Goal: Transaction & Acquisition: Download file/media

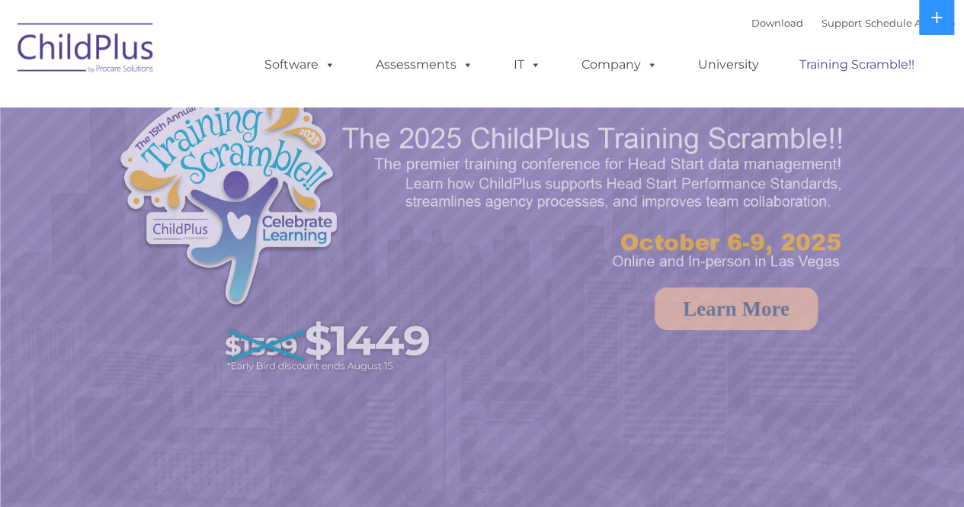
select select "MEDIUM"
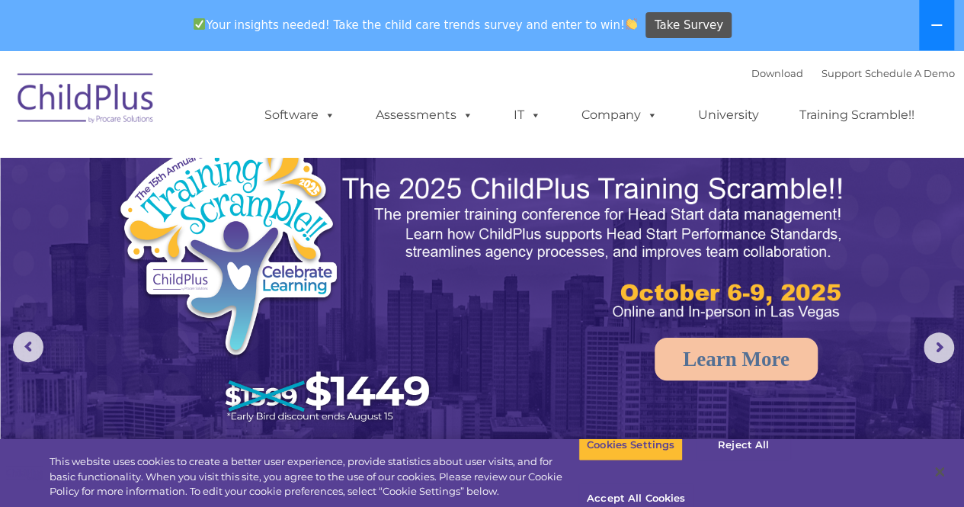
click at [940, 28] on icon at bounding box center [937, 25] width 12 height 12
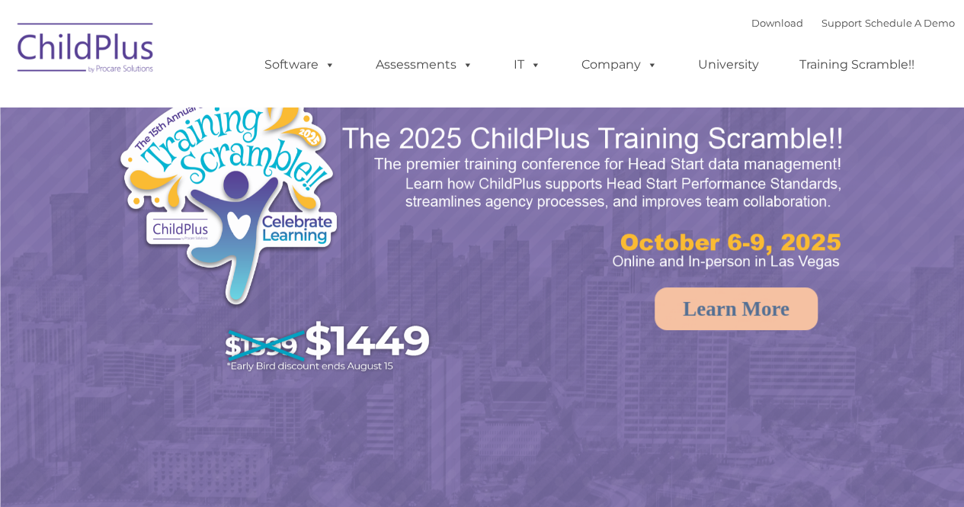
select select "MEDIUM"
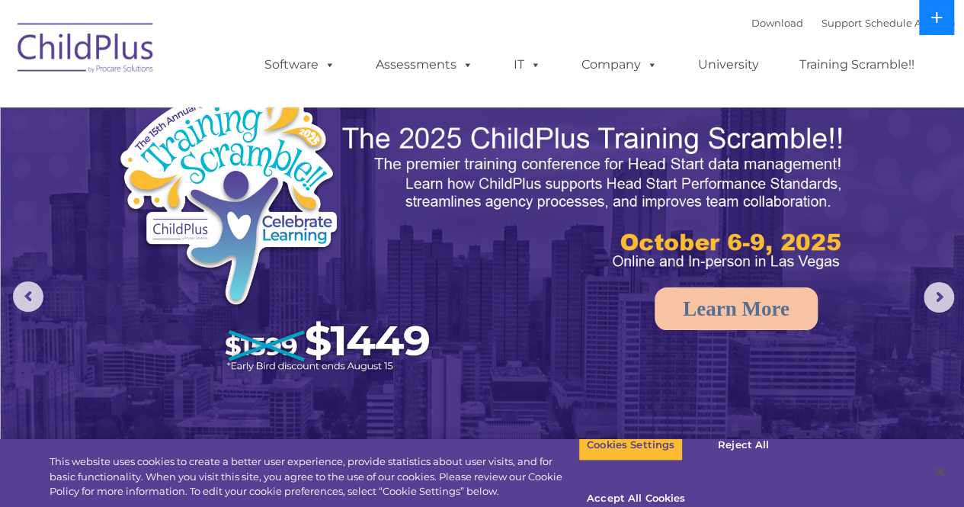
click at [947, 15] on button at bounding box center [936, 17] width 35 height 35
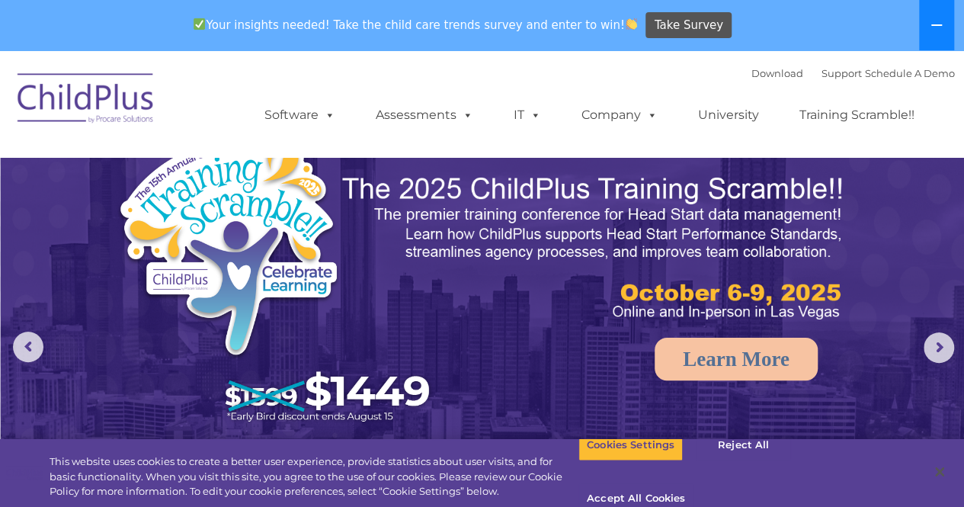
click at [947, 15] on button at bounding box center [936, 25] width 35 height 50
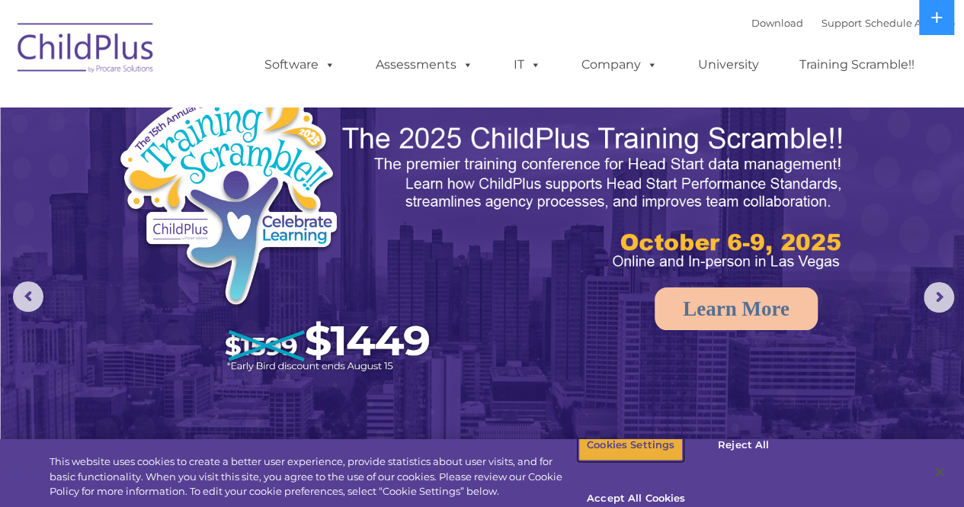
click at [614, 458] on button "Cookies Settings" at bounding box center [631, 445] width 104 height 32
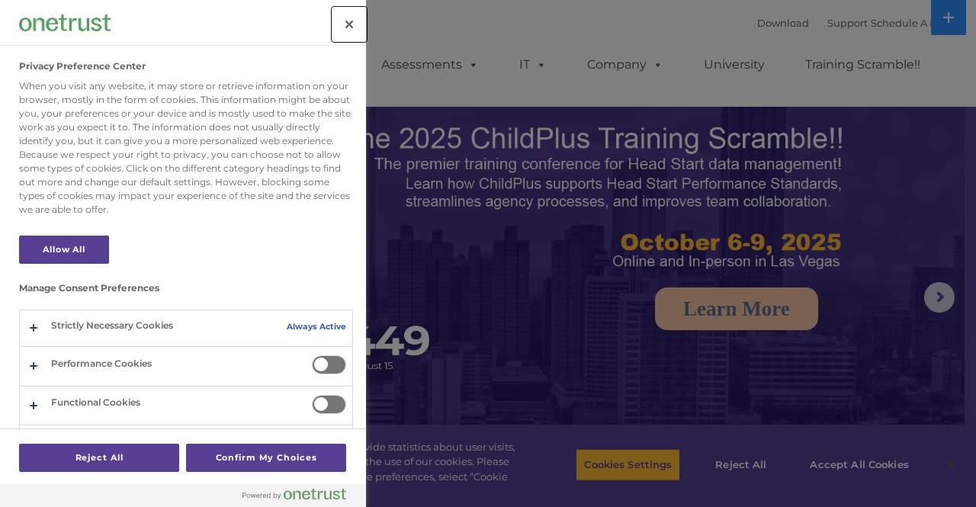
click at [349, 18] on button "Close" at bounding box center [349, 25] width 34 height 34
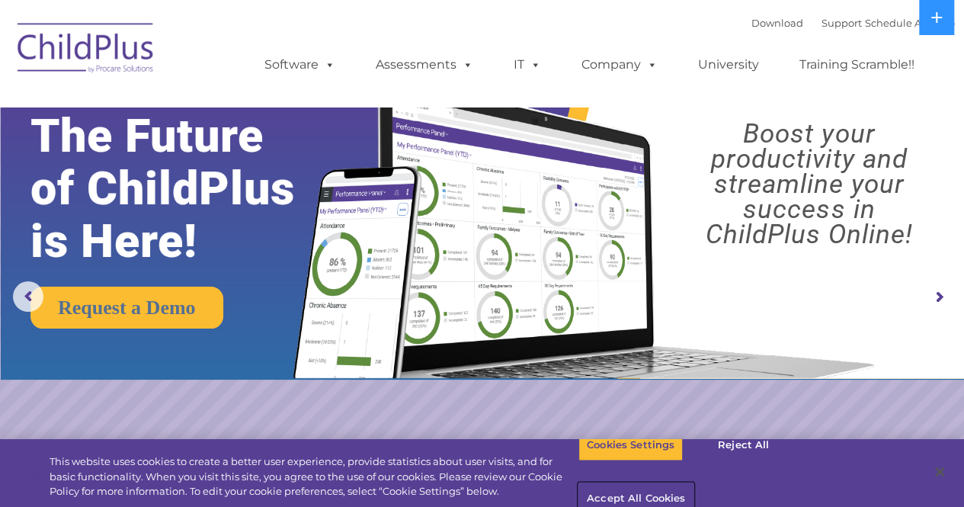
click at [694, 483] on button "Accept All Cookies" at bounding box center [636, 499] width 115 height 32
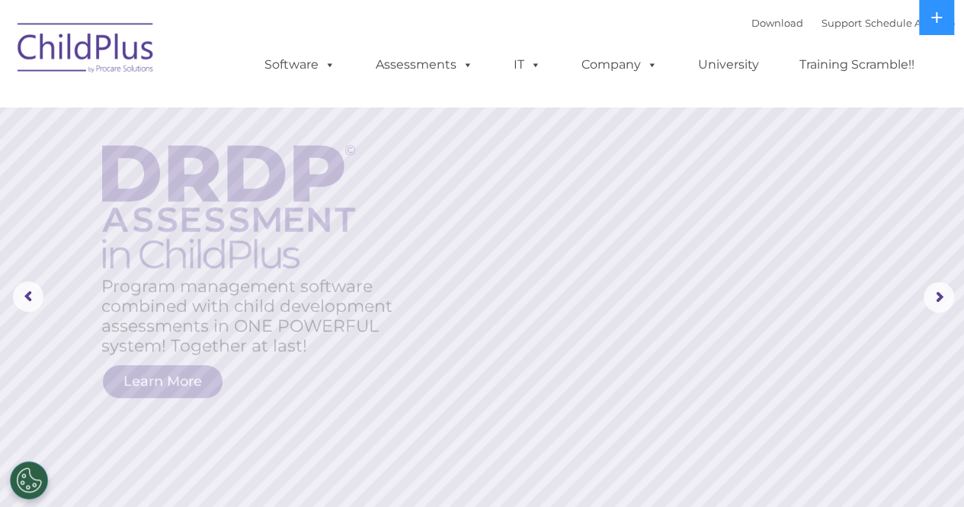
click at [127, 46] on img at bounding box center [86, 50] width 152 height 76
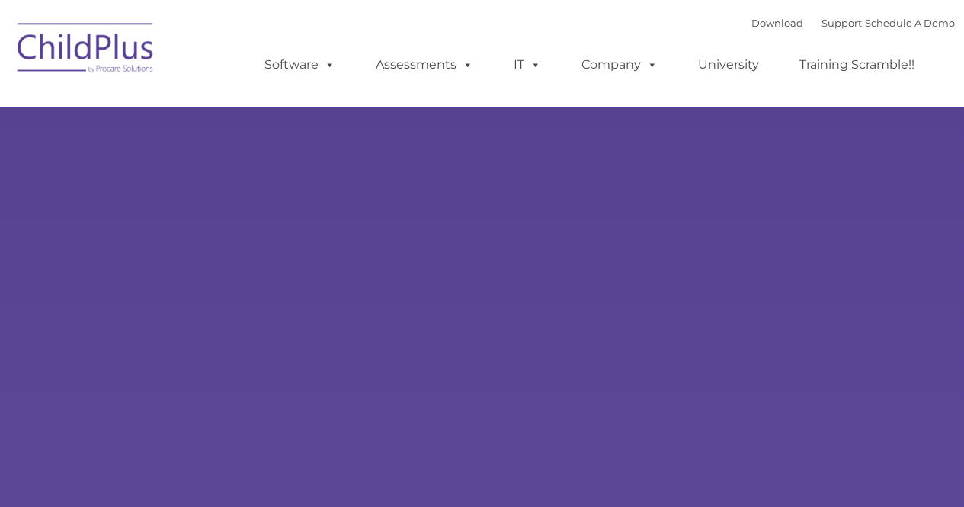
type input ""
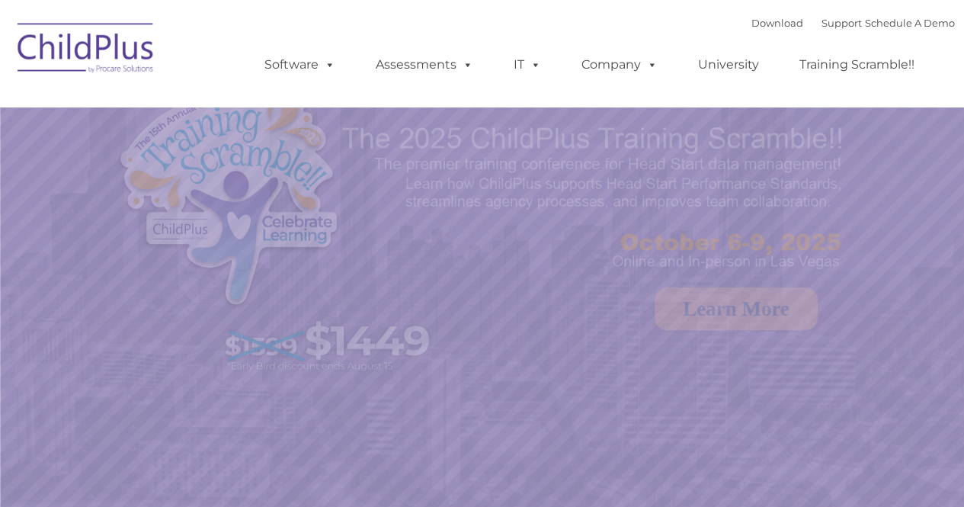
select select "MEDIUM"
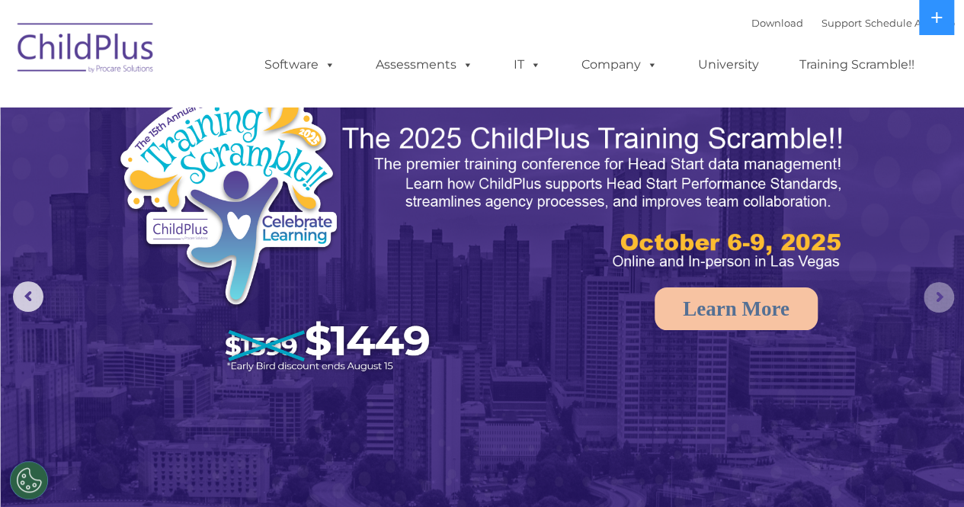
click at [944, 287] on rs-arrow at bounding box center [939, 297] width 30 height 30
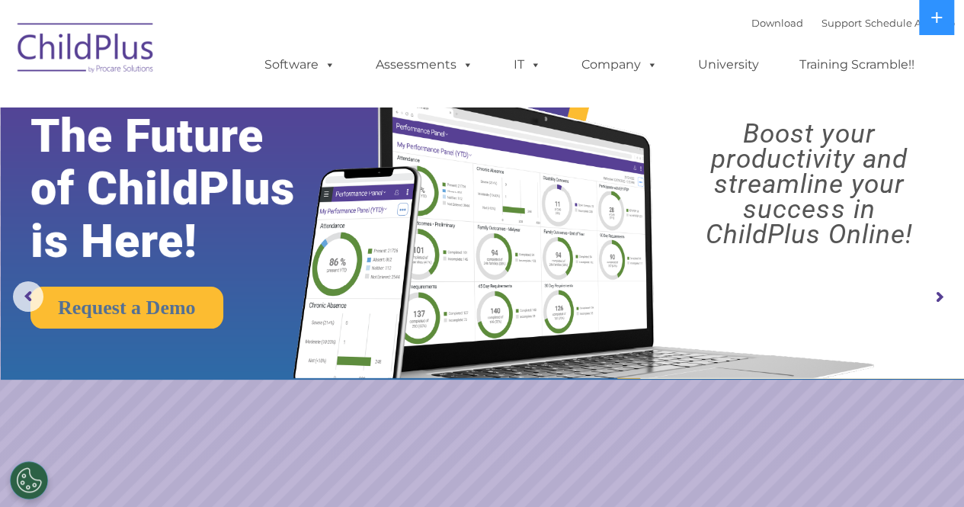
click at [944, 287] on rs-arrow at bounding box center [939, 297] width 30 height 30
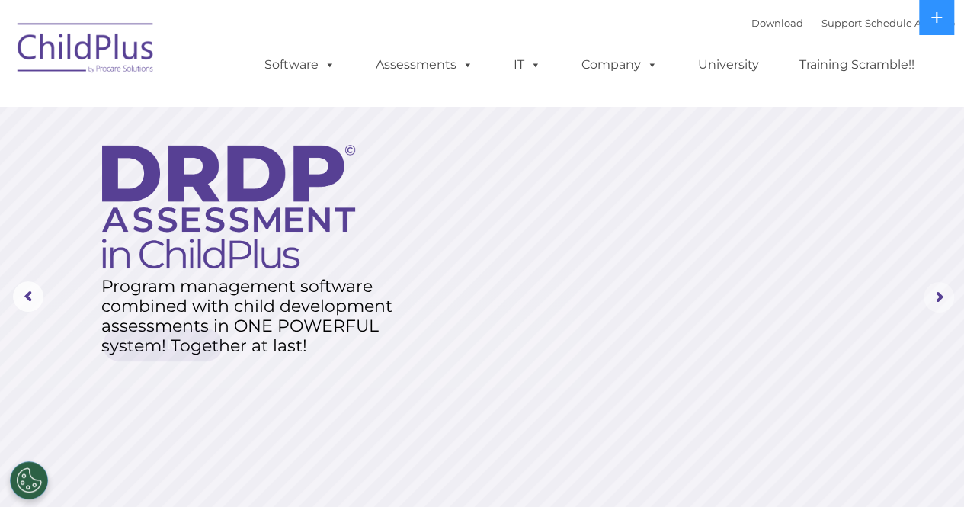
click at [944, 287] on rs-arrow at bounding box center [939, 297] width 30 height 30
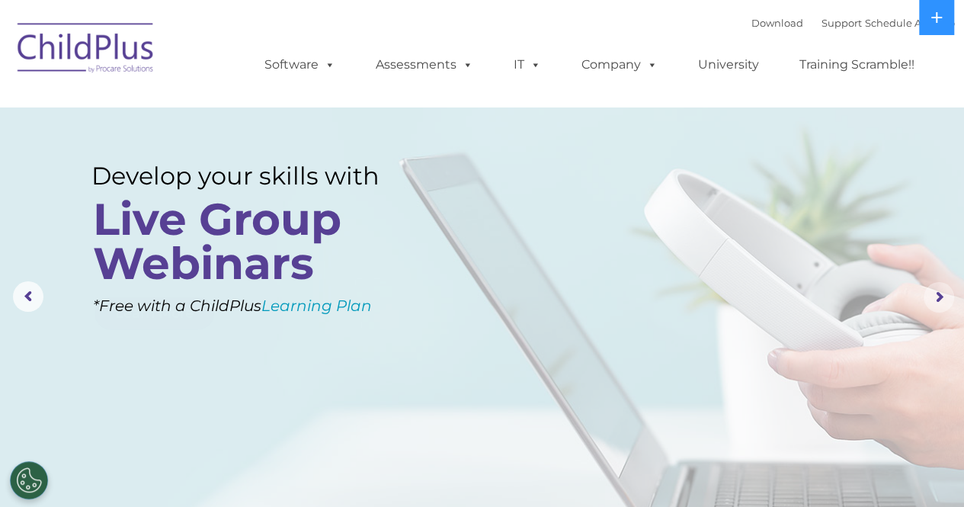
click at [944, 287] on rs-arrow at bounding box center [939, 297] width 30 height 30
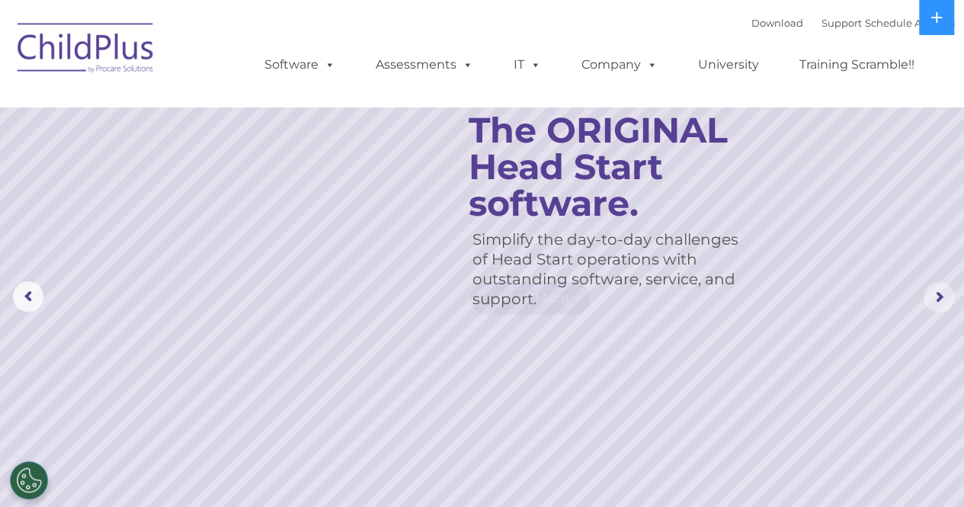
click at [944, 287] on rs-arrow at bounding box center [939, 297] width 30 height 30
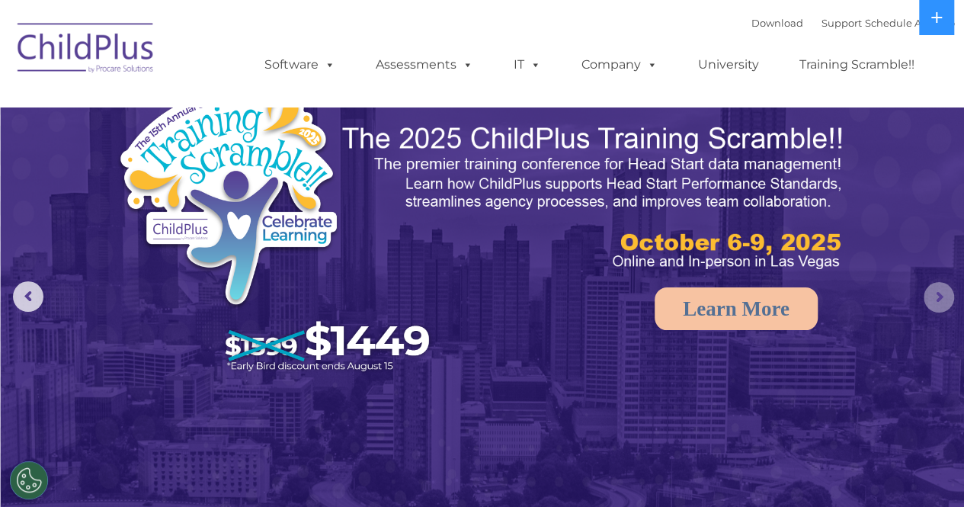
click at [944, 287] on rs-arrow at bounding box center [939, 297] width 30 height 30
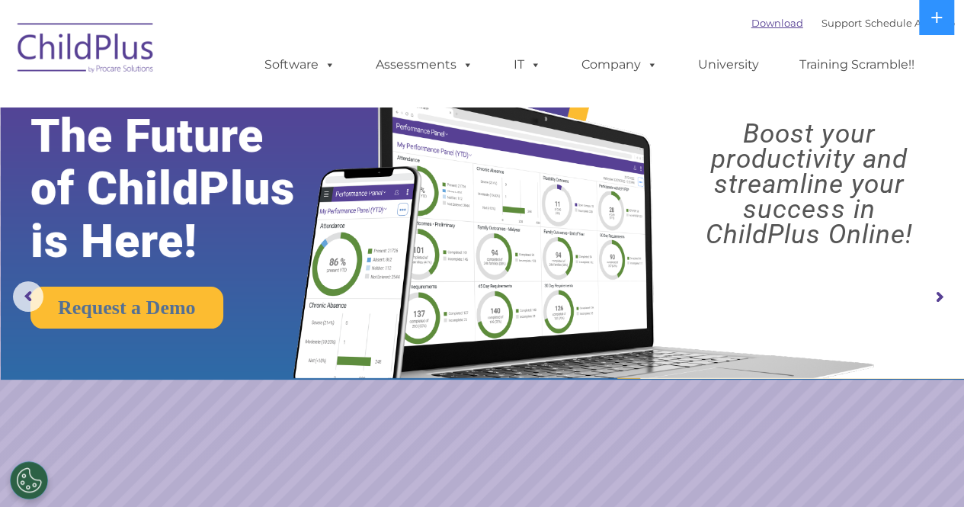
click at [759, 23] on link "Download" at bounding box center [778, 23] width 52 height 12
